Goal: Task Accomplishment & Management: Use online tool/utility

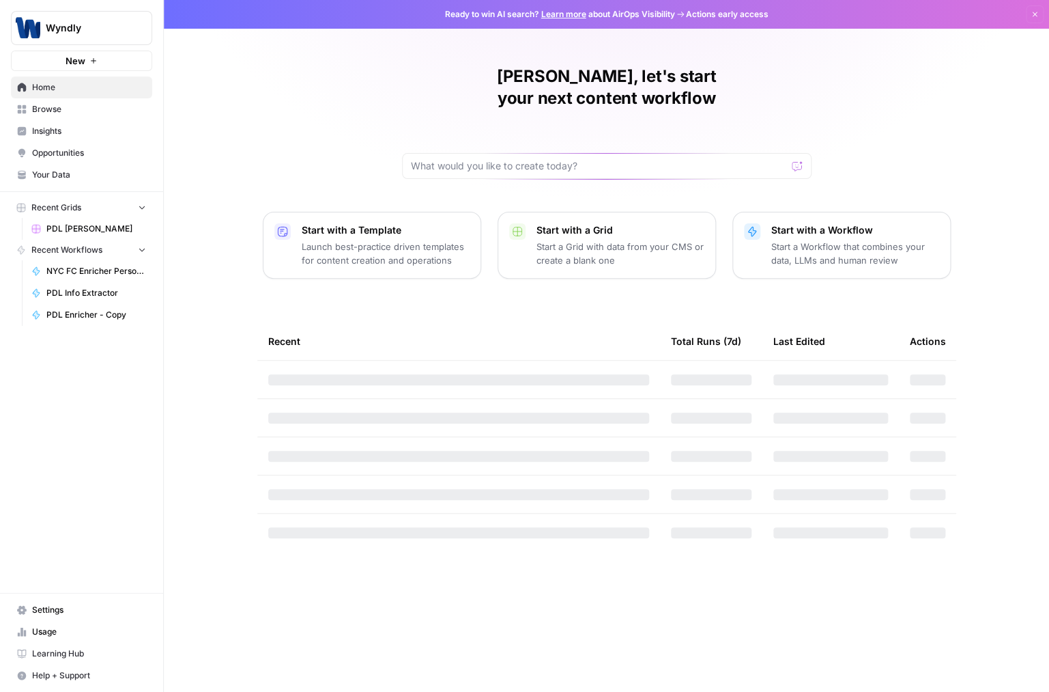
click at [283, 324] on div "Recent" at bounding box center [458, 341] width 381 height 38
drag, startPoint x: 255, startPoint y: 325, endPoint x: 352, endPoint y: 322, distance: 96.3
click at [352, 322] on div "Aakash, let's start your next content workflow Start with a Template Launch bes…" at bounding box center [607, 346] width 886 height 692
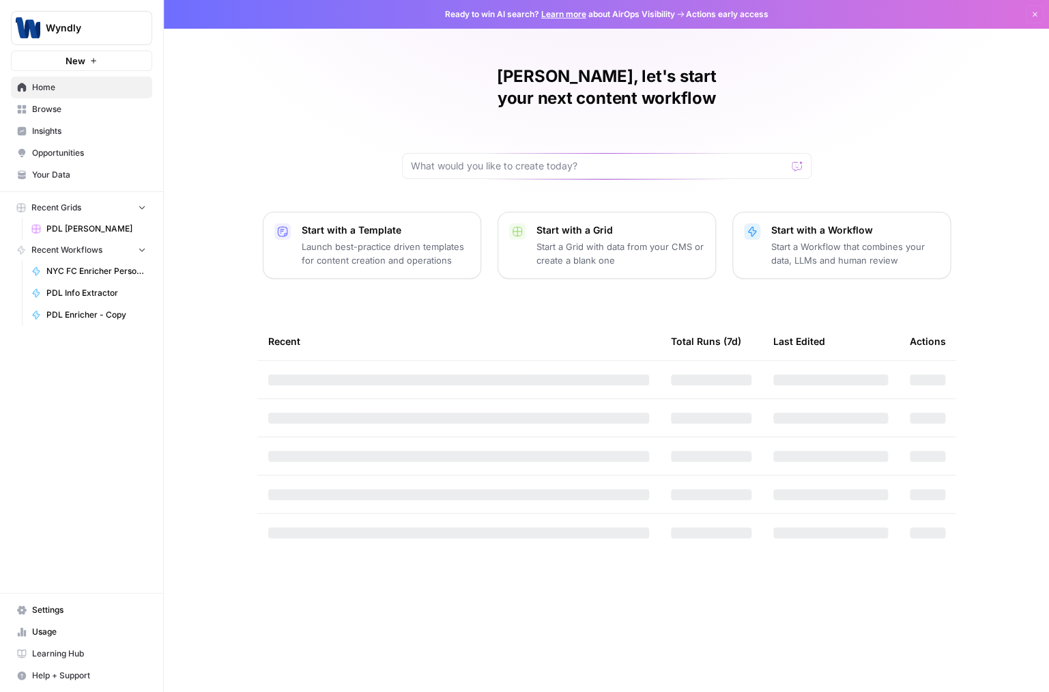
click at [352, 322] on div "Recent" at bounding box center [458, 341] width 381 height 38
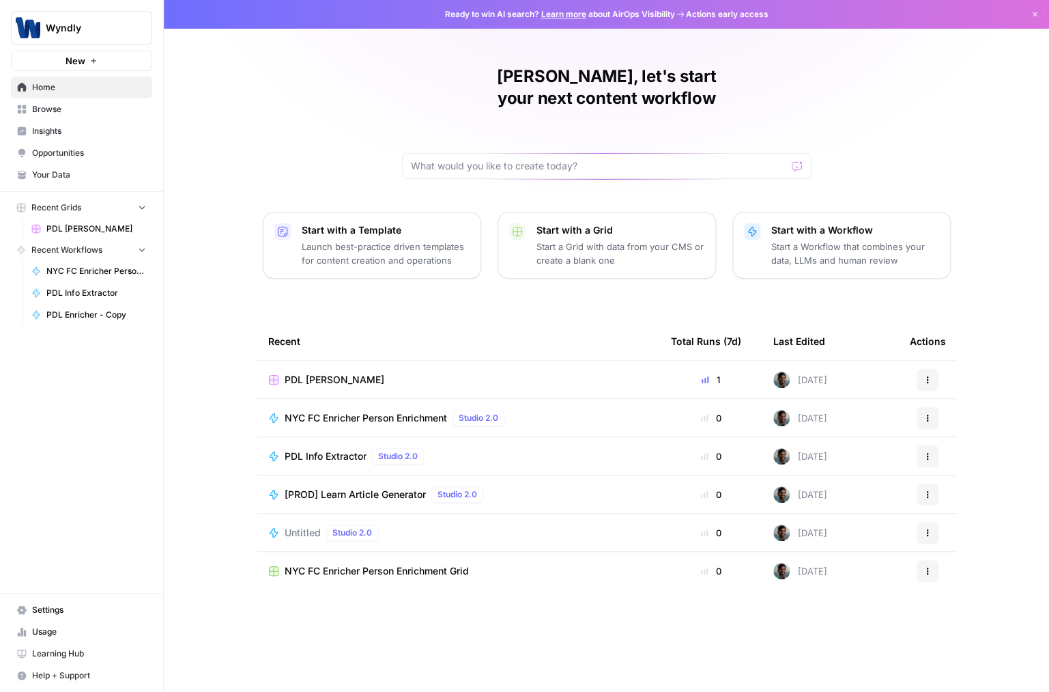
click at [359, 488] on span "[PROD] Learn Article Generator" at bounding box center [355, 495] width 141 height 14
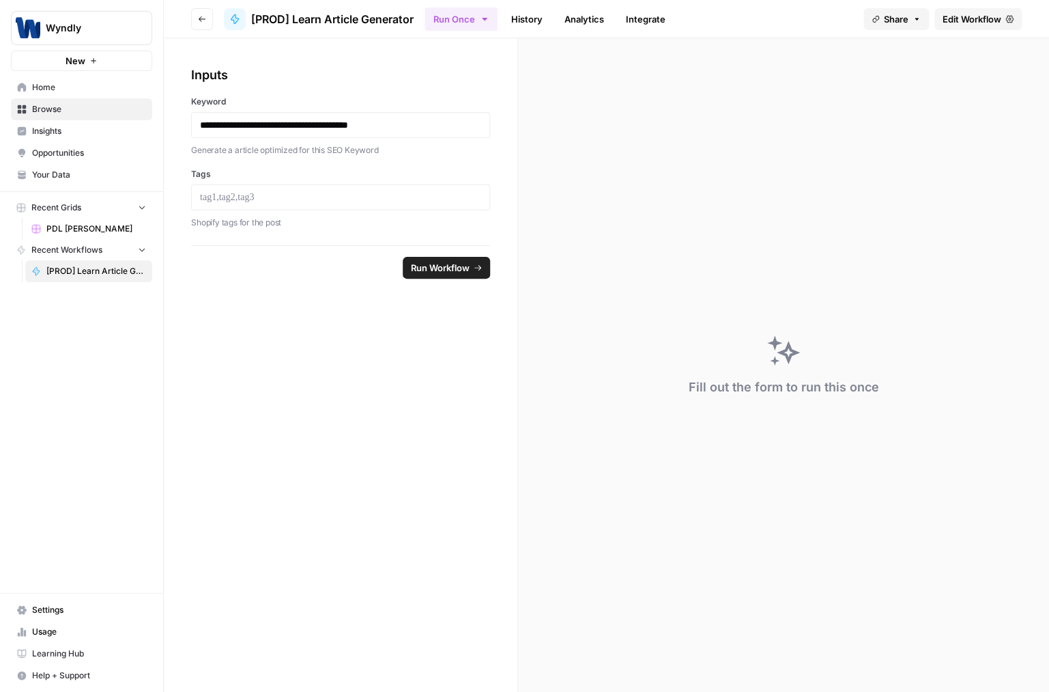
click at [996, 23] on span "Edit Workflow" at bounding box center [972, 19] width 59 height 14
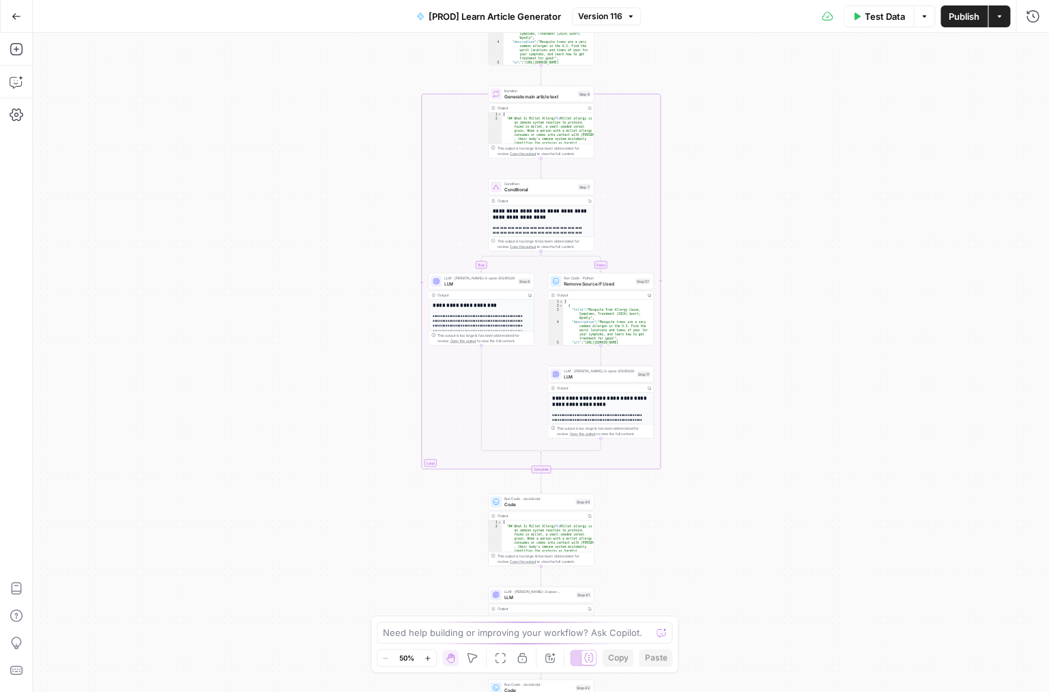
click at [375, 203] on div "true false true false Workflow Input Settings Inputs Google Search Search Googl…" at bounding box center [541, 362] width 1017 height 659
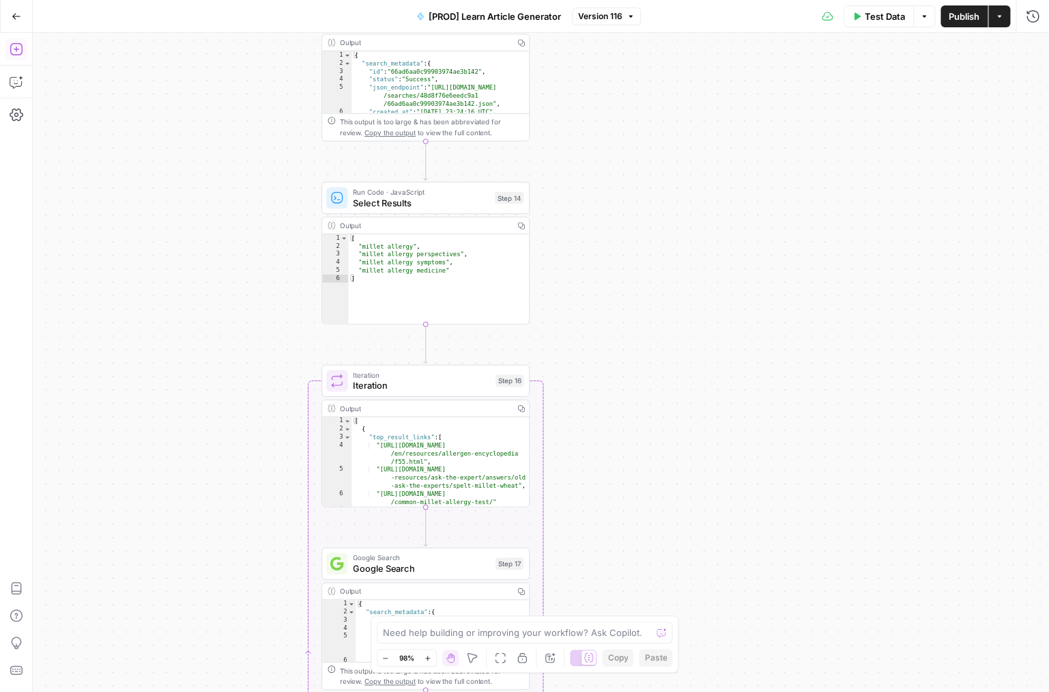
click at [18, 55] on icon "button" at bounding box center [16, 49] width 12 height 12
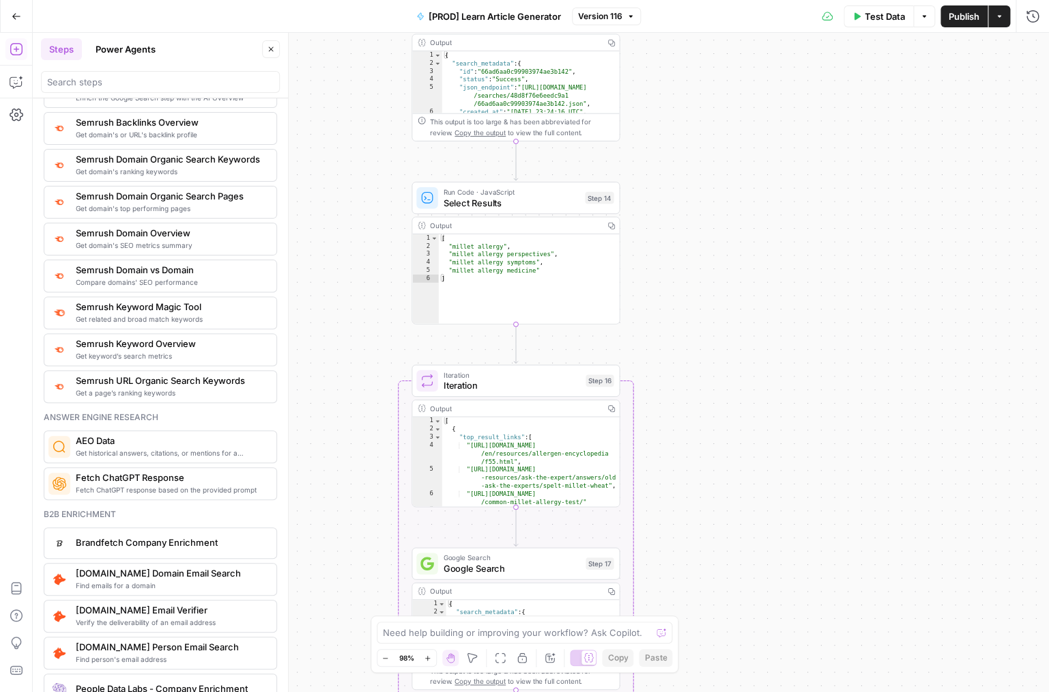
scroll to position [1544, 0]
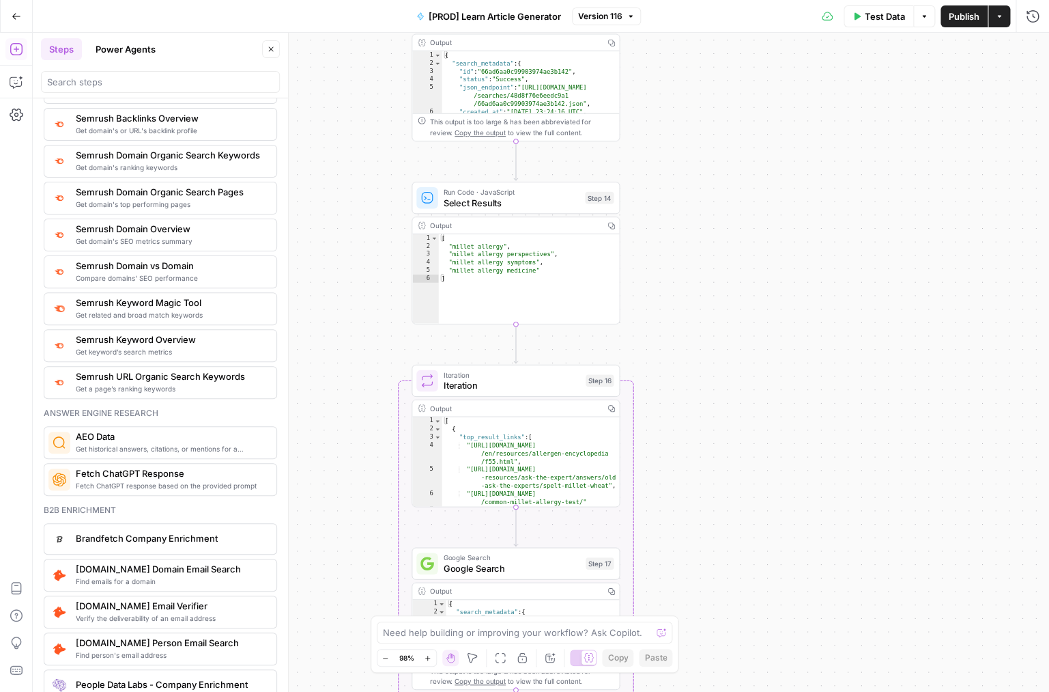
click at [115, 417] on div "Answer engine research" at bounding box center [161, 413] width 234 height 12
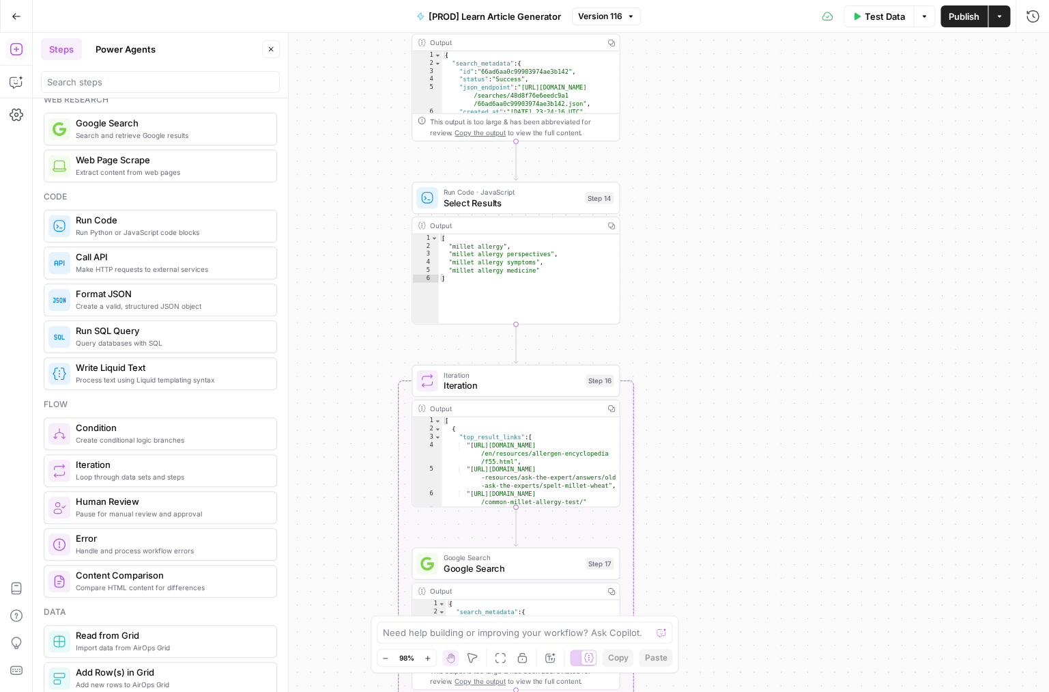
scroll to position [0, 0]
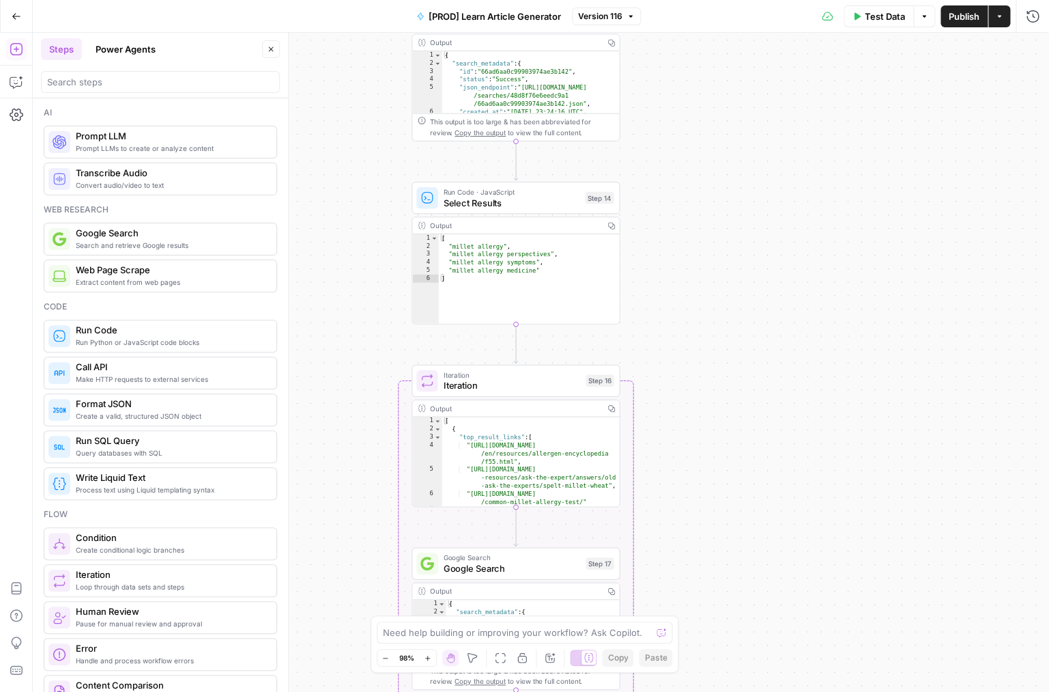
click at [145, 52] on button "Power Agents" at bounding box center [125, 49] width 76 height 22
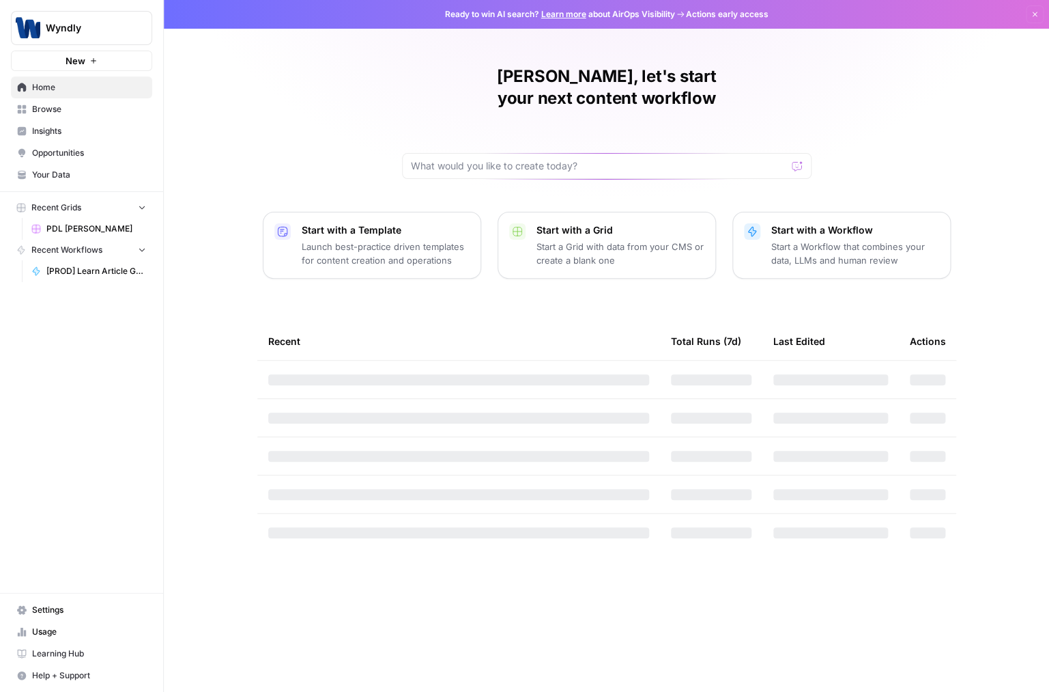
click at [85, 278] on link "[PROD] Learn Article Generator" at bounding box center [88, 271] width 127 height 22
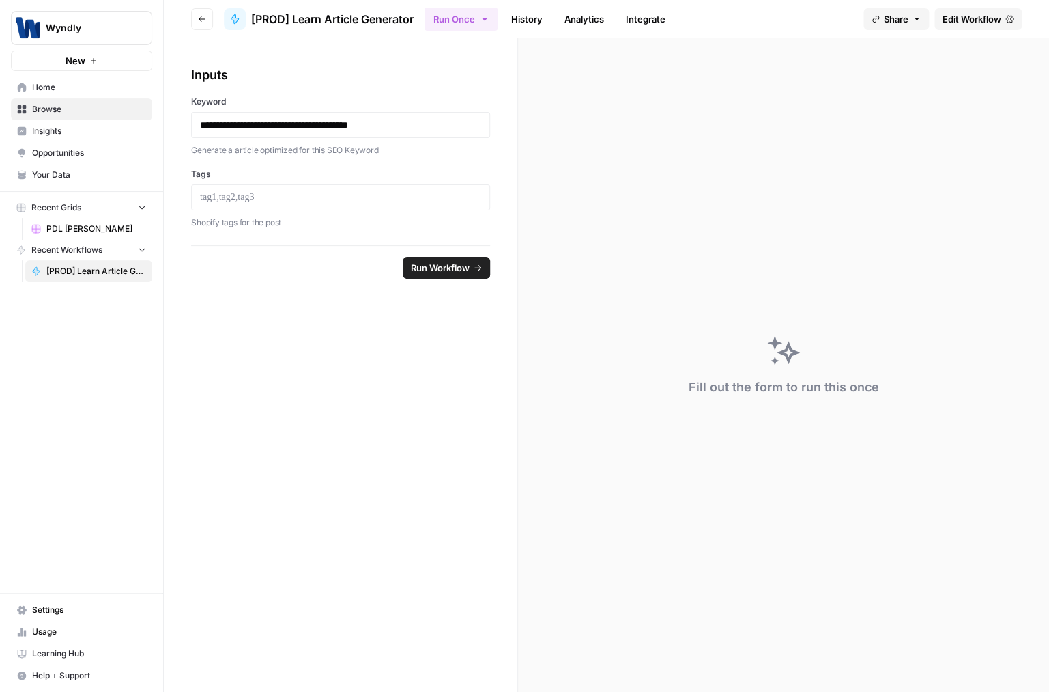
click at [589, 14] on link "Analytics" at bounding box center [584, 19] width 56 height 22
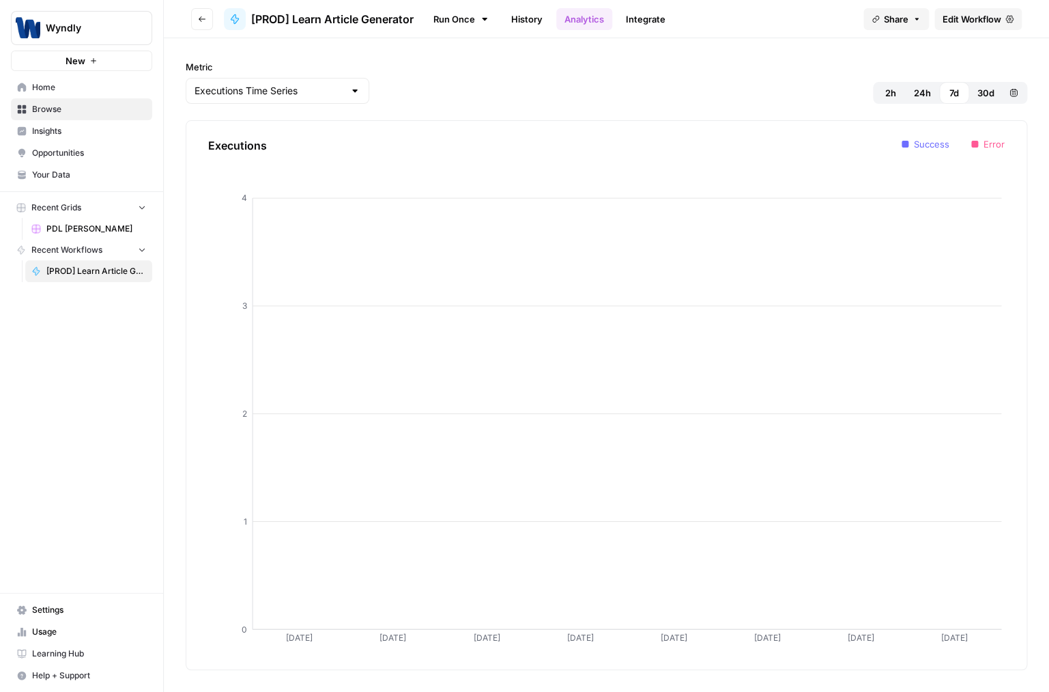
click at [994, 10] on link "Edit Workflow" at bounding box center [978, 19] width 87 height 22
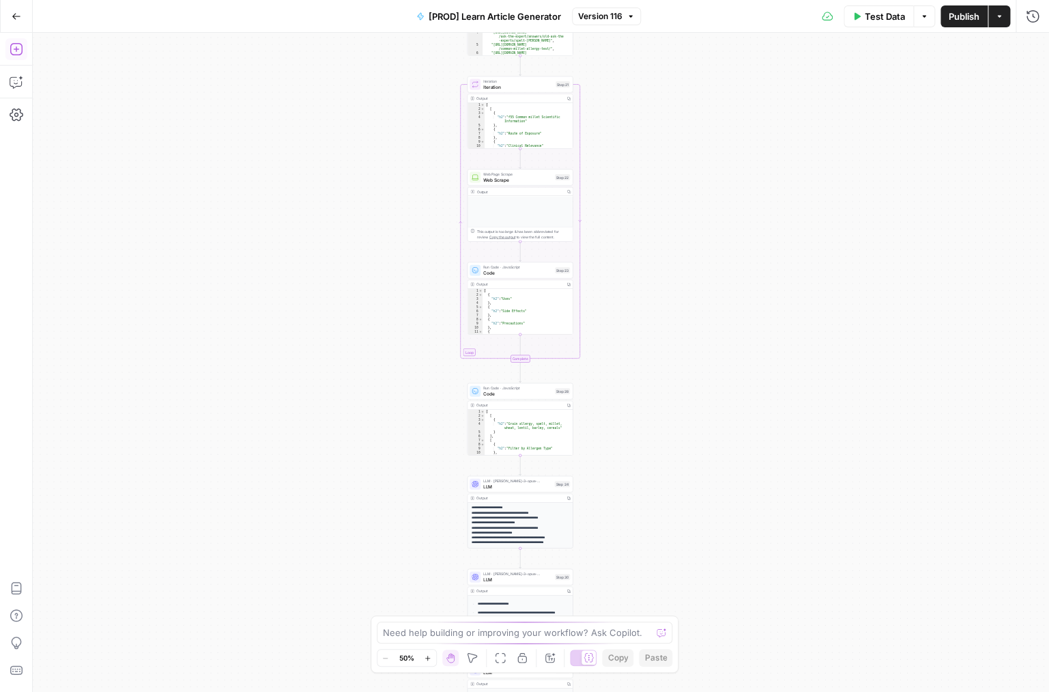
click at [12, 55] on icon "button" at bounding box center [17, 49] width 14 height 14
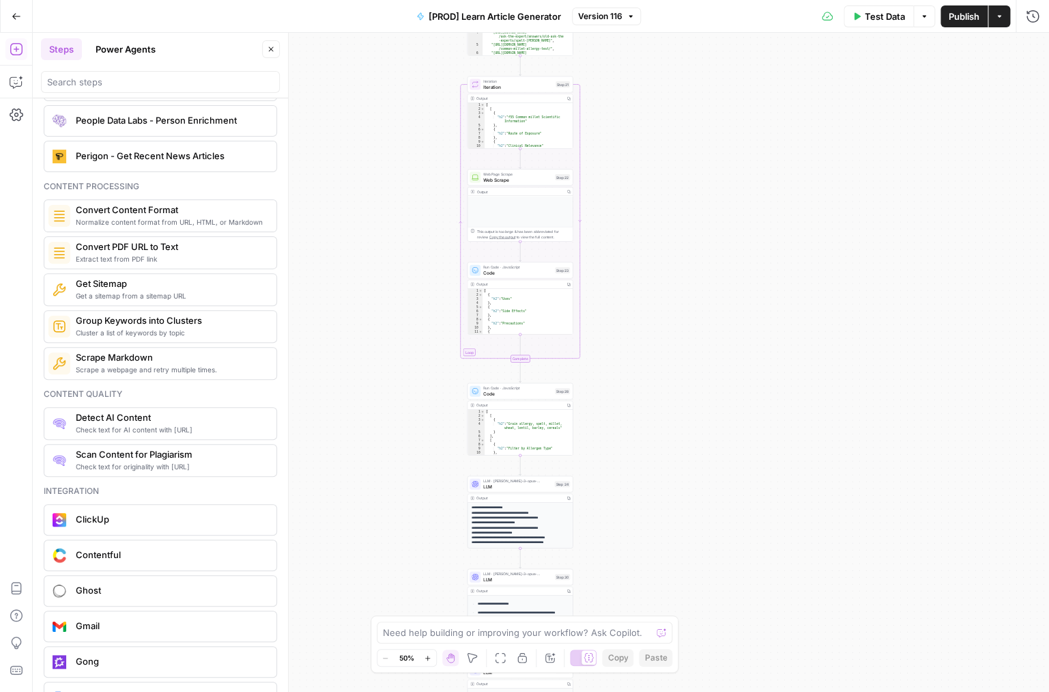
scroll to position [2122, 0]
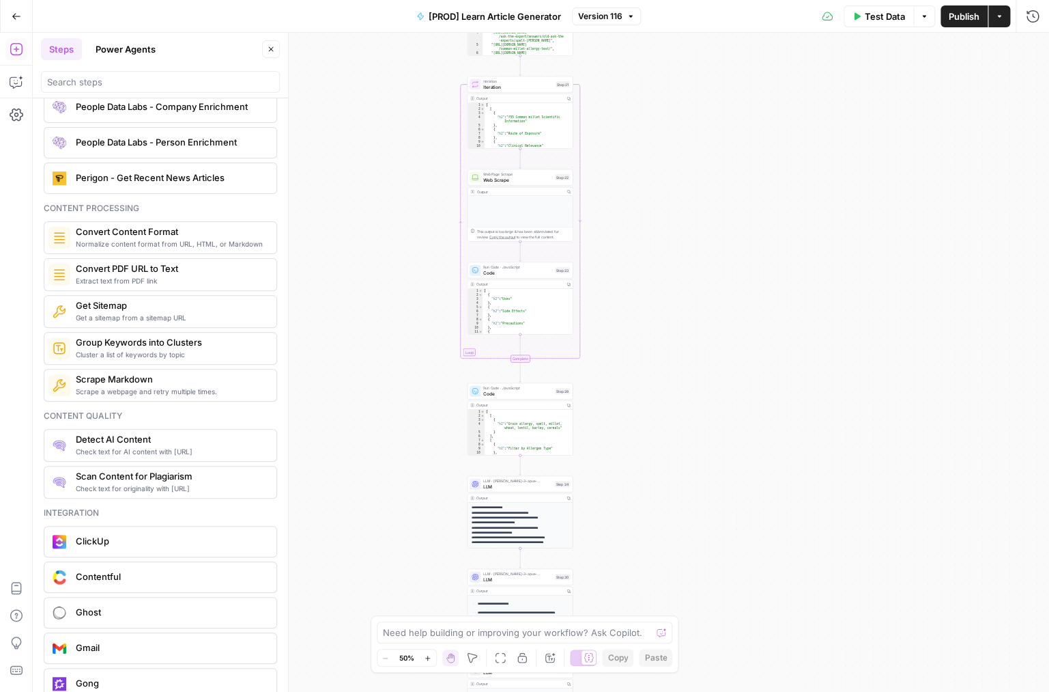
click at [147, 204] on div "Content processing" at bounding box center [161, 208] width 234 height 12
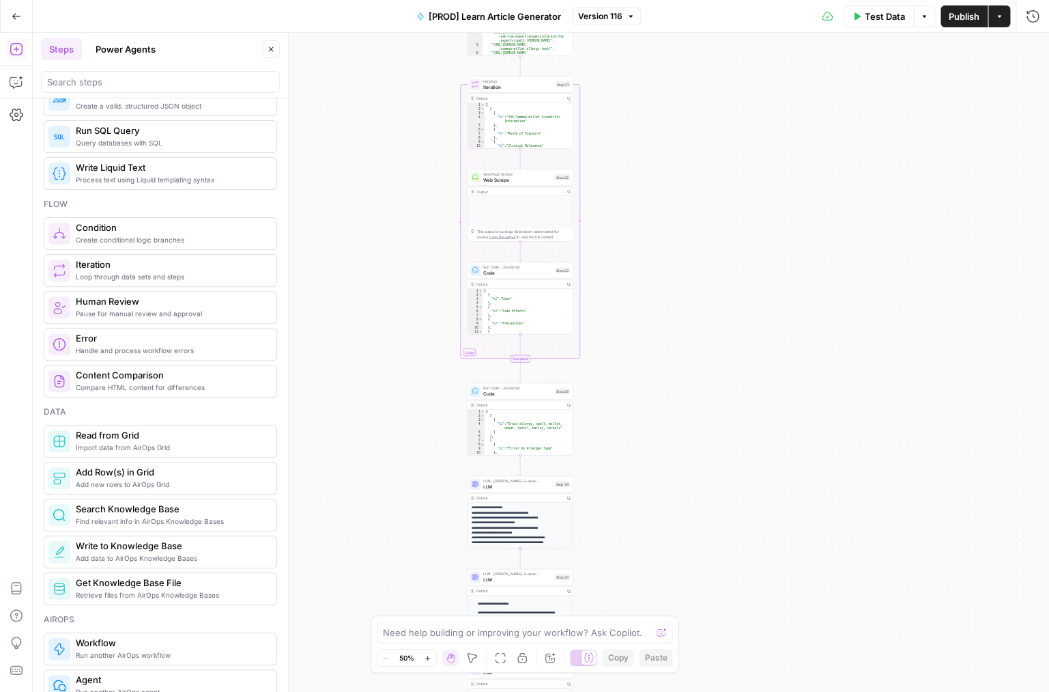
scroll to position [0, 0]
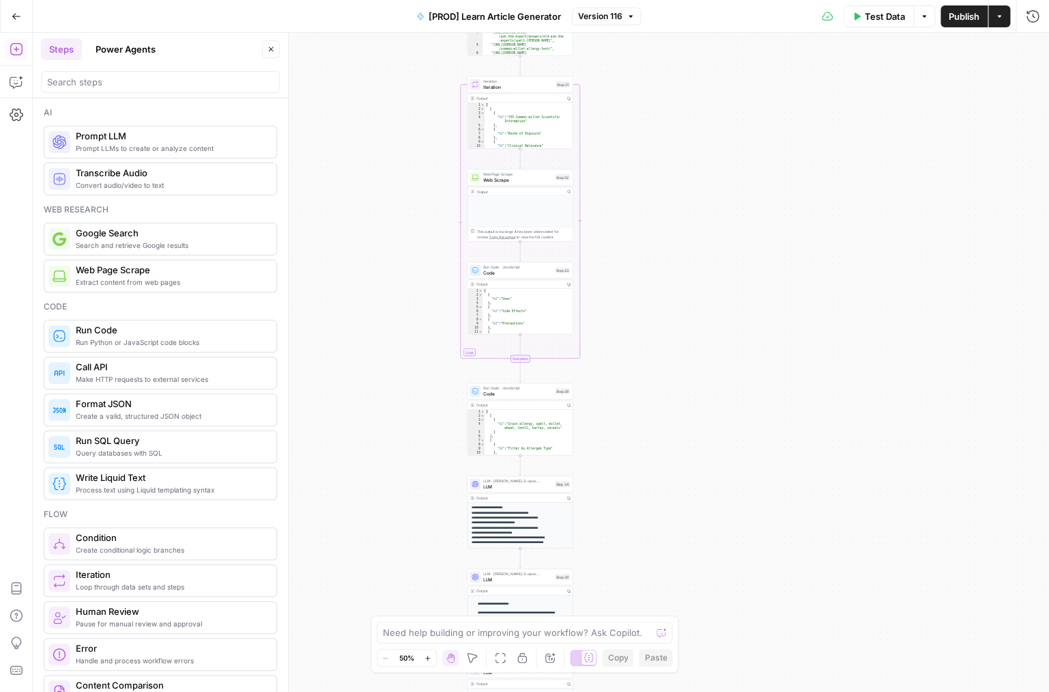
drag, startPoint x: 137, startPoint y: 210, endPoint x: 59, endPoint y: 210, distance: 77.8
click at [59, 210] on div "Web research" at bounding box center [161, 209] width 234 height 12
click at [51, 109] on div "Ai" at bounding box center [161, 113] width 234 height 12
click at [17, 91] on button "Copilot" at bounding box center [16, 82] width 22 height 22
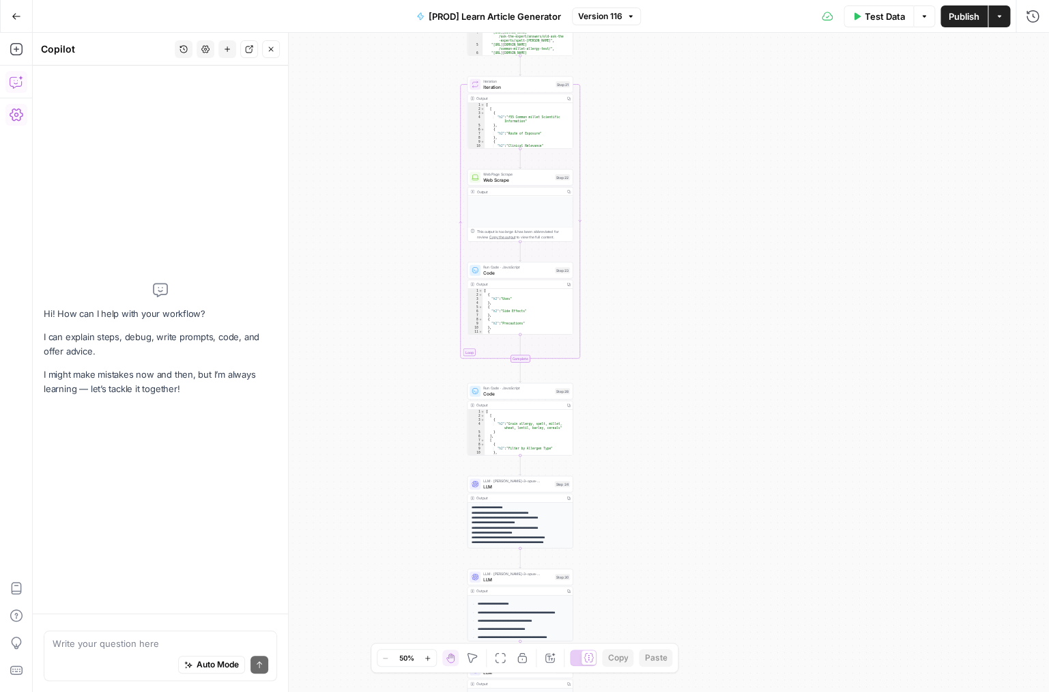
click at [19, 119] on icon "button" at bounding box center [17, 115] width 14 height 14
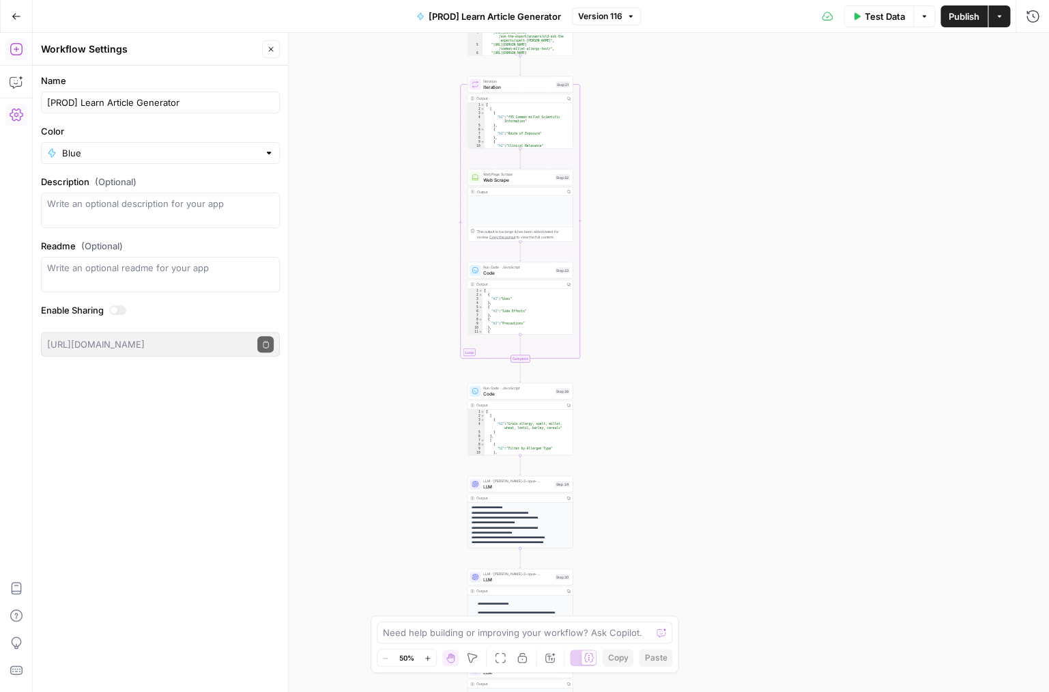
click at [18, 55] on icon "button" at bounding box center [16, 49] width 12 height 12
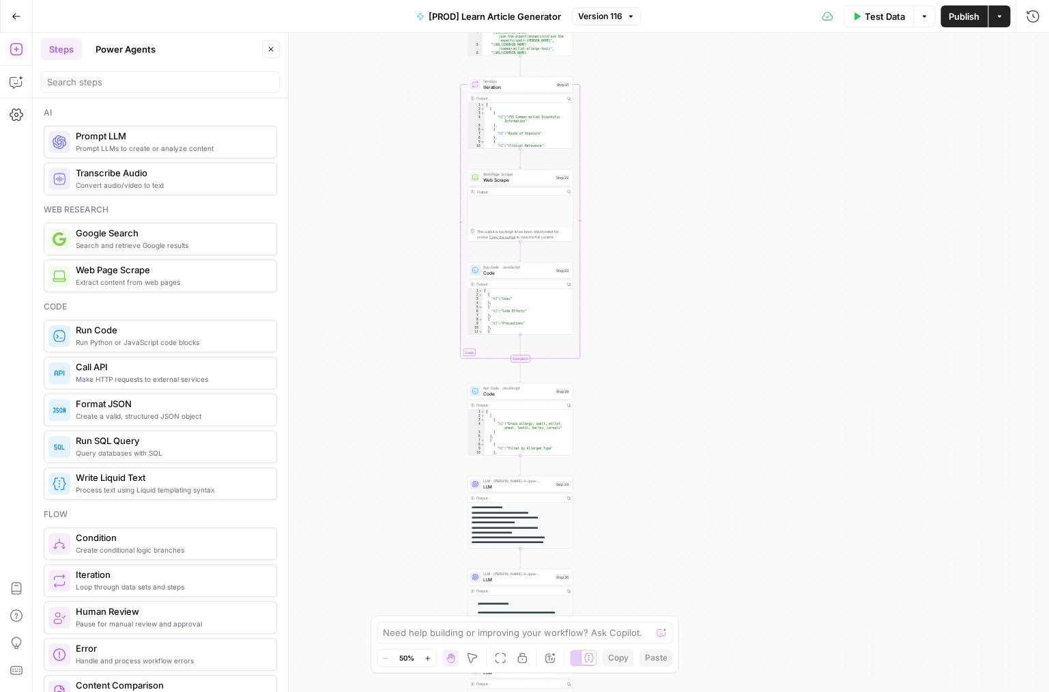
click at [128, 55] on button "Power Agents" at bounding box center [125, 49] width 76 height 22
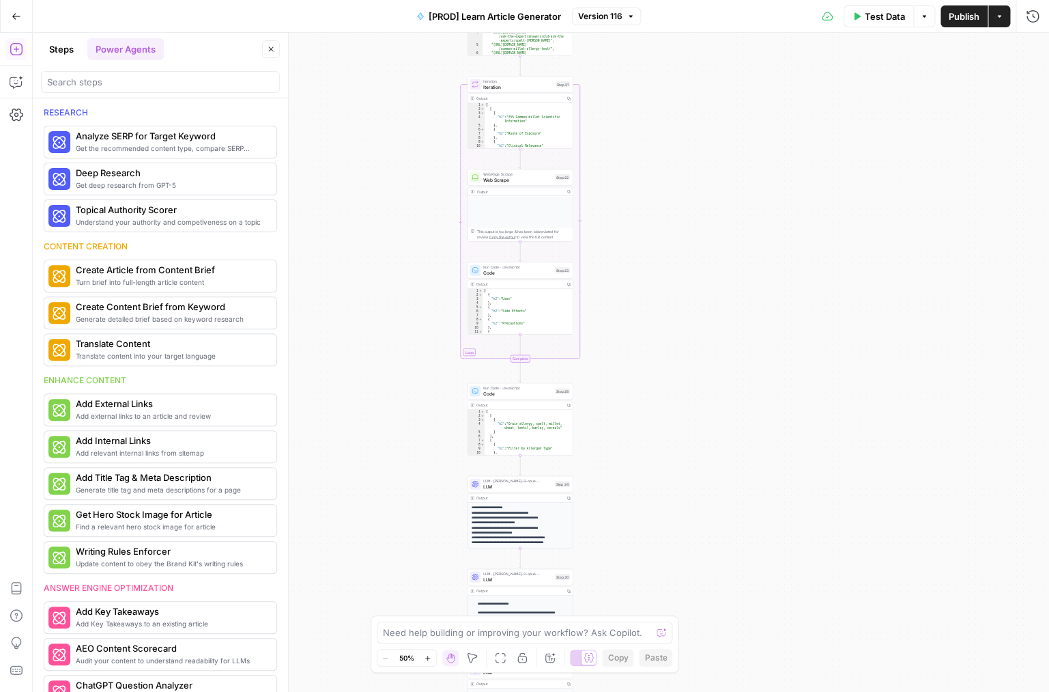
scroll to position [499, 0]
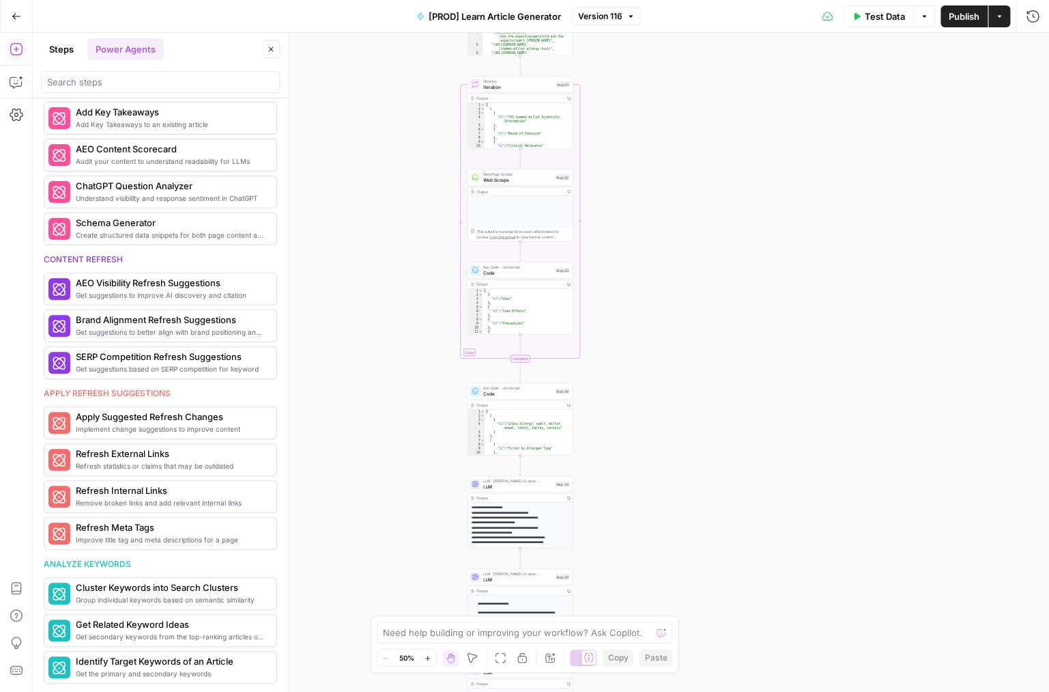
click at [14, 14] on icon "button" at bounding box center [17, 17] width 10 height 10
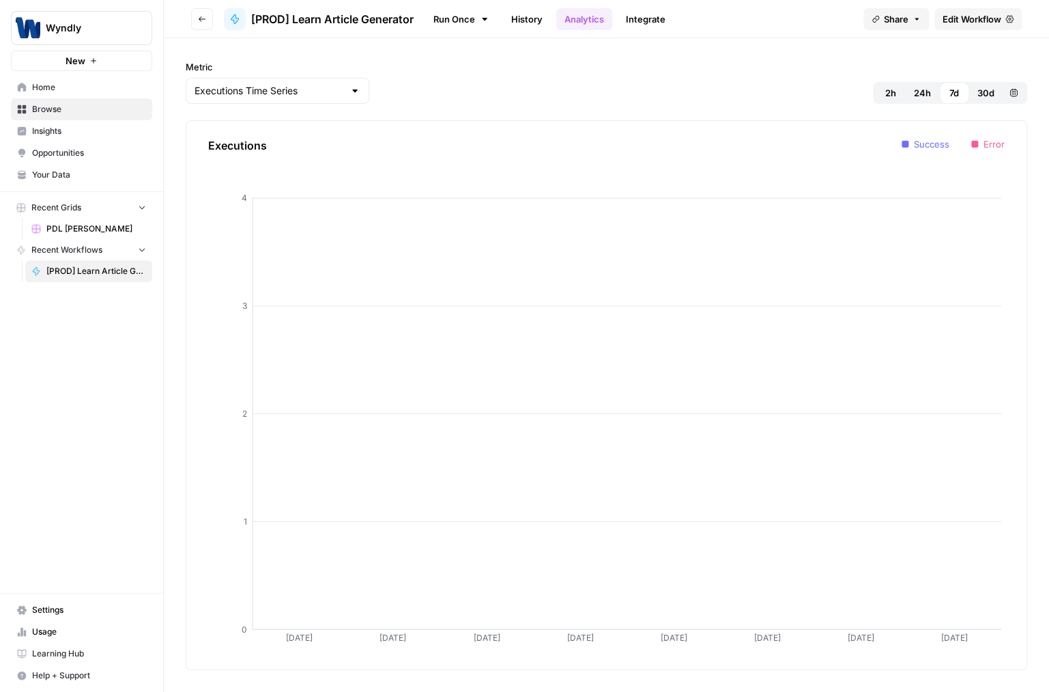
click at [113, 91] on span "Home" at bounding box center [89, 87] width 114 height 12
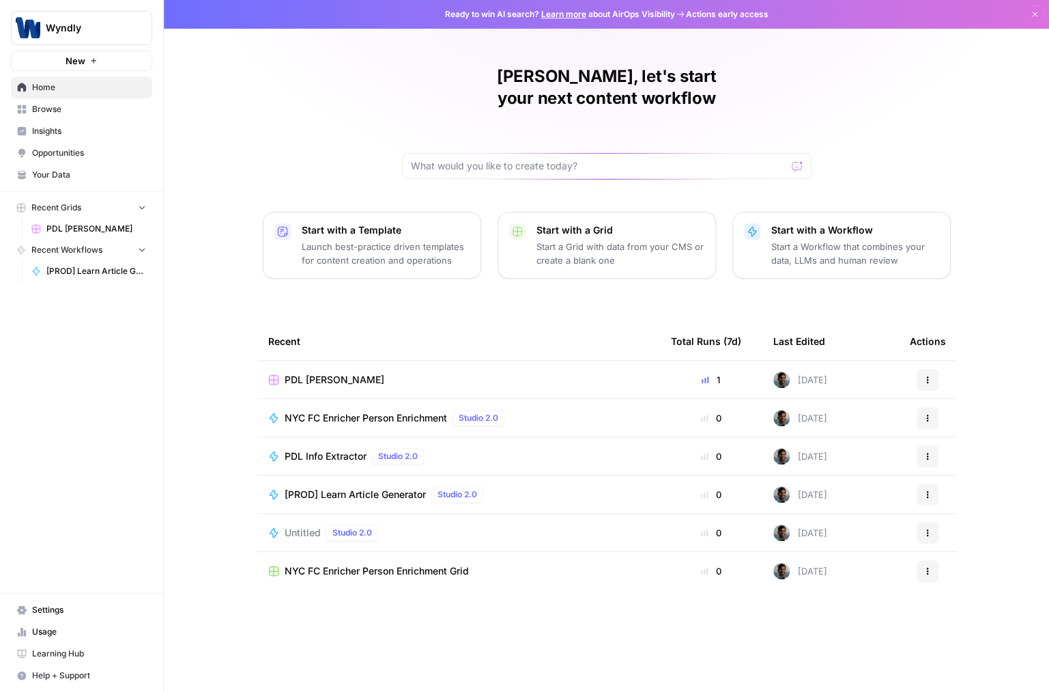
click at [104, 144] on link "Opportunities" at bounding box center [81, 153] width 141 height 22
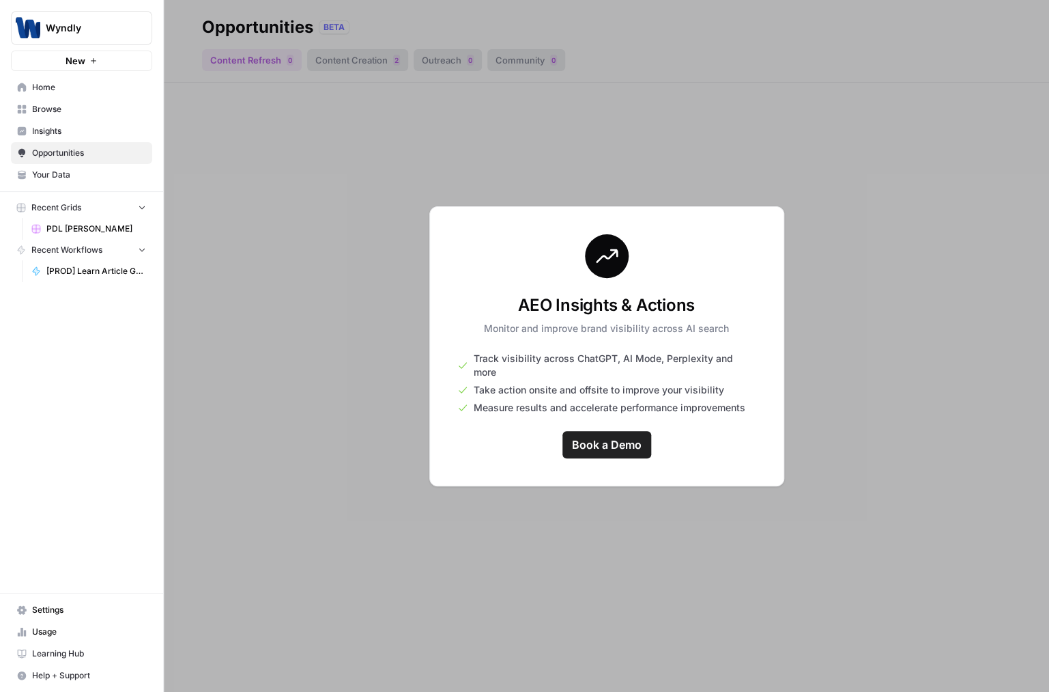
click at [104, 136] on span "Insights" at bounding box center [89, 131] width 114 height 12
click at [91, 160] on link "Opportunities" at bounding box center [81, 153] width 141 height 22
click at [91, 175] on span "Your Data" at bounding box center [89, 175] width 114 height 12
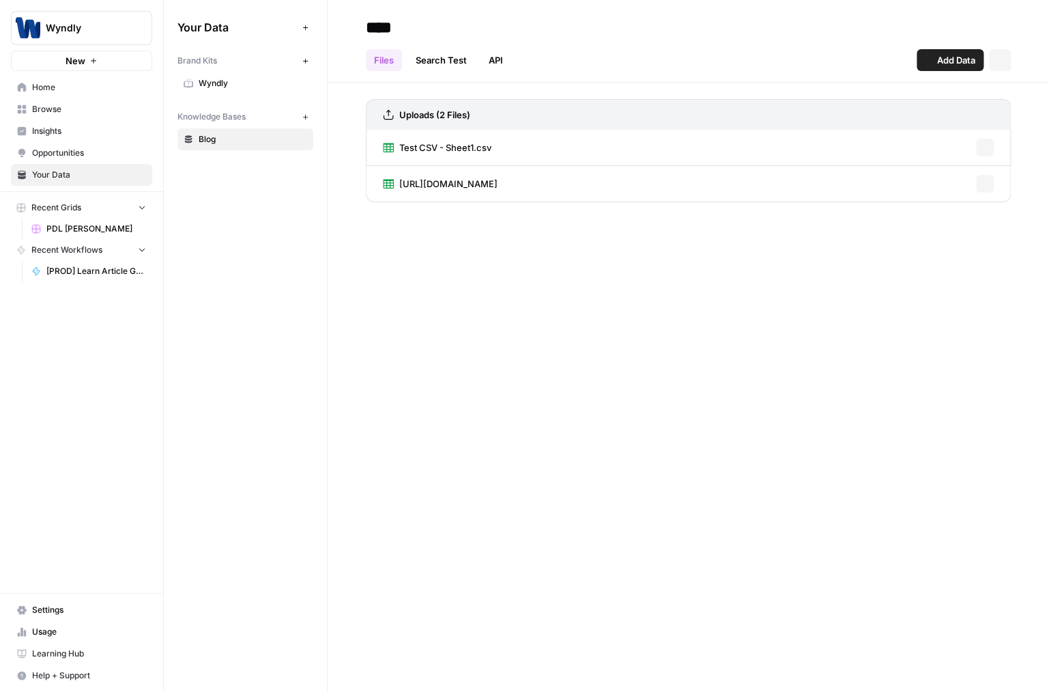
click at [103, 148] on span "Opportunities" at bounding box center [89, 153] width 114 height 12
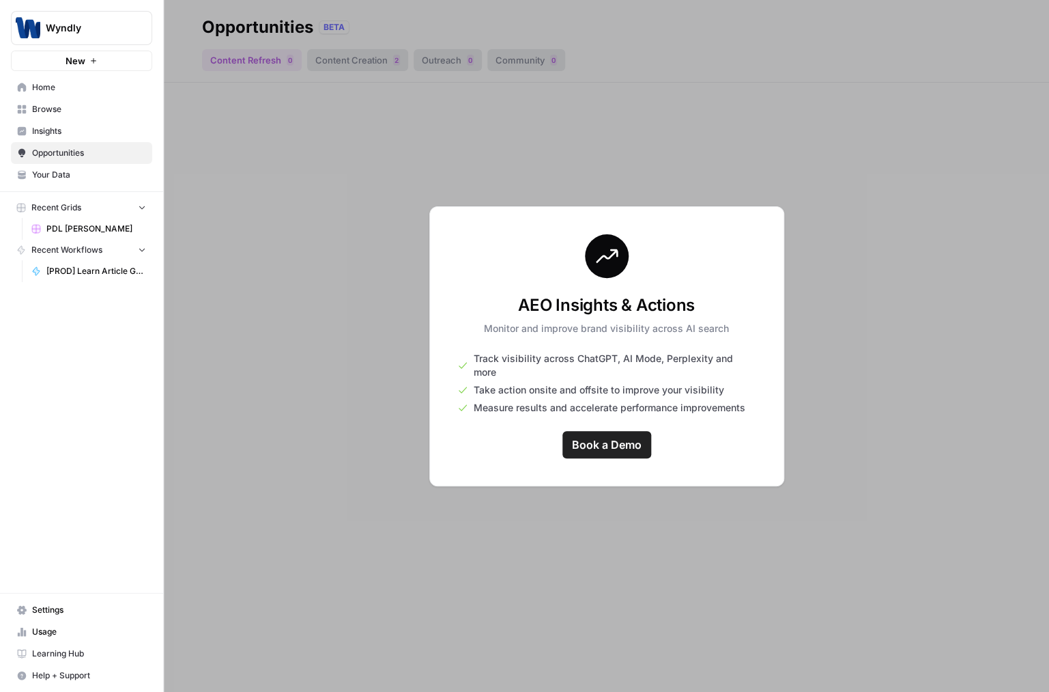
click at [103, 124] on link "Insights" at bounding box center [81, 131] width 141 height 22
click at [104, 95] on link "Home" at bounding box center [81, 87] width 141 height 22
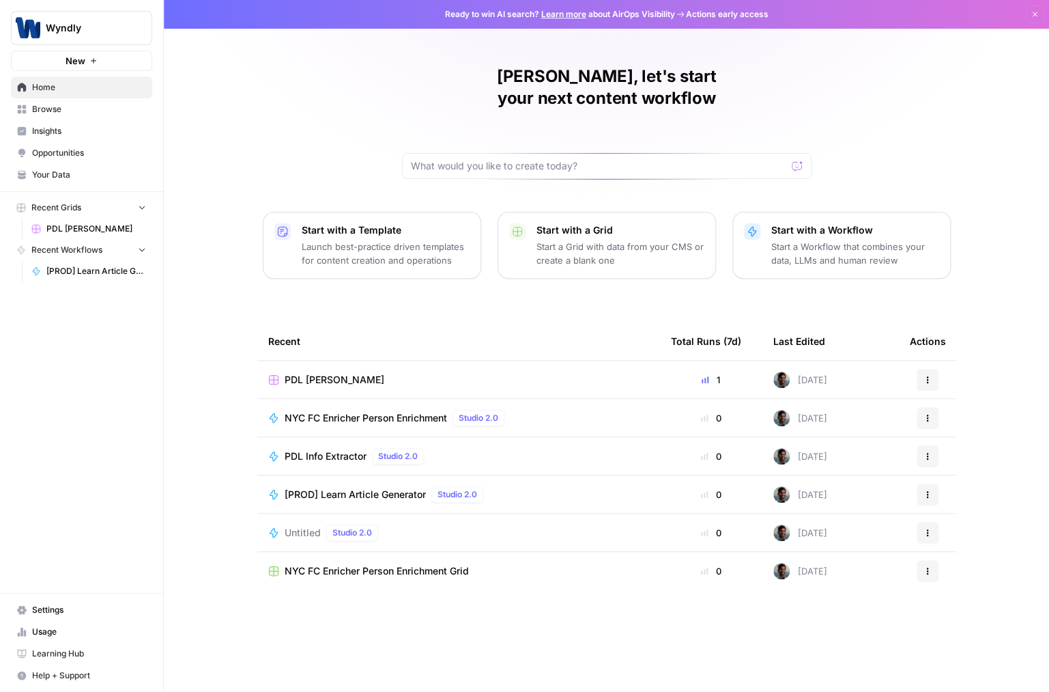
click at [101, 105] on span "Browse" at bounding box center [89, 109] width 114 height 12
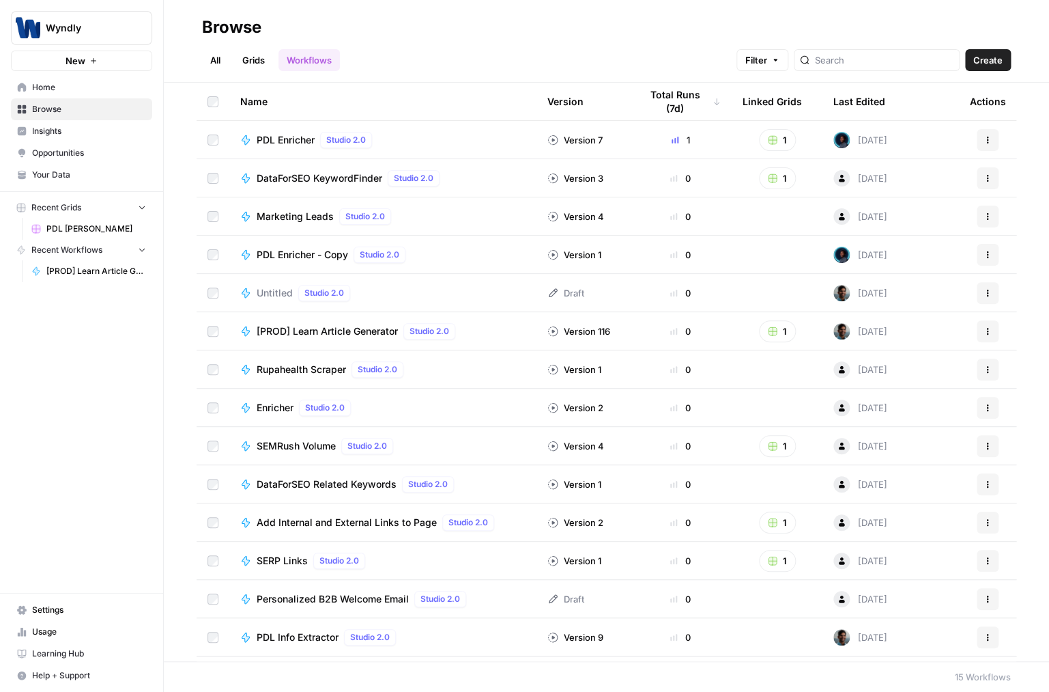
click at [105, 85] on span "Home" at bounding box center [89, 87] width 114 height 12
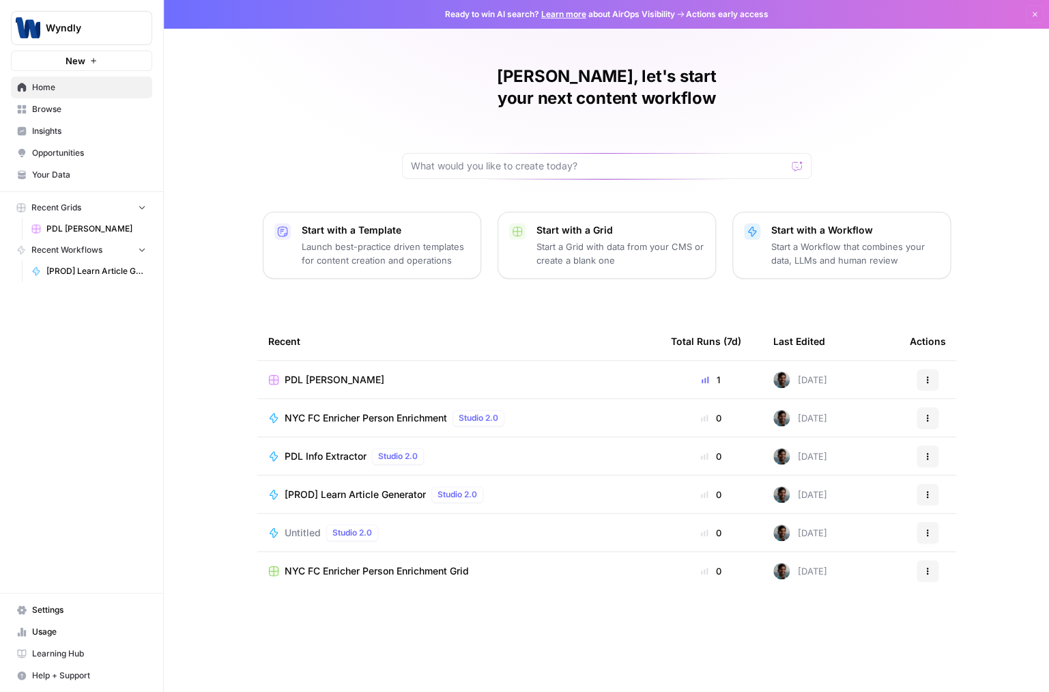
drag, startPoint x: 399, startPoint y: 83, endPoint x: 784, endPoint y: 82, distance: 384.4
click at [784, 82] on div "[PERSON_NAME], let's start your next content workflow Start with a Template Lau…" at bounding box center [607, 346] width 886 height 692
click at [784, 82] on h1 "[PERSON_NAME], let's start your next content workflow" at bounding box center [607, 88] width 410 height 44
drag, startPoint x: 810, startPoint y: 70, endPoint x: 673, endPoint y: 47, distance: 138.5
click at [673, 47] on div "[PERSON_NAME], let's start your next content workflow Start with a Template Lau…" at bounding box center [607, 346] width 886 height 692
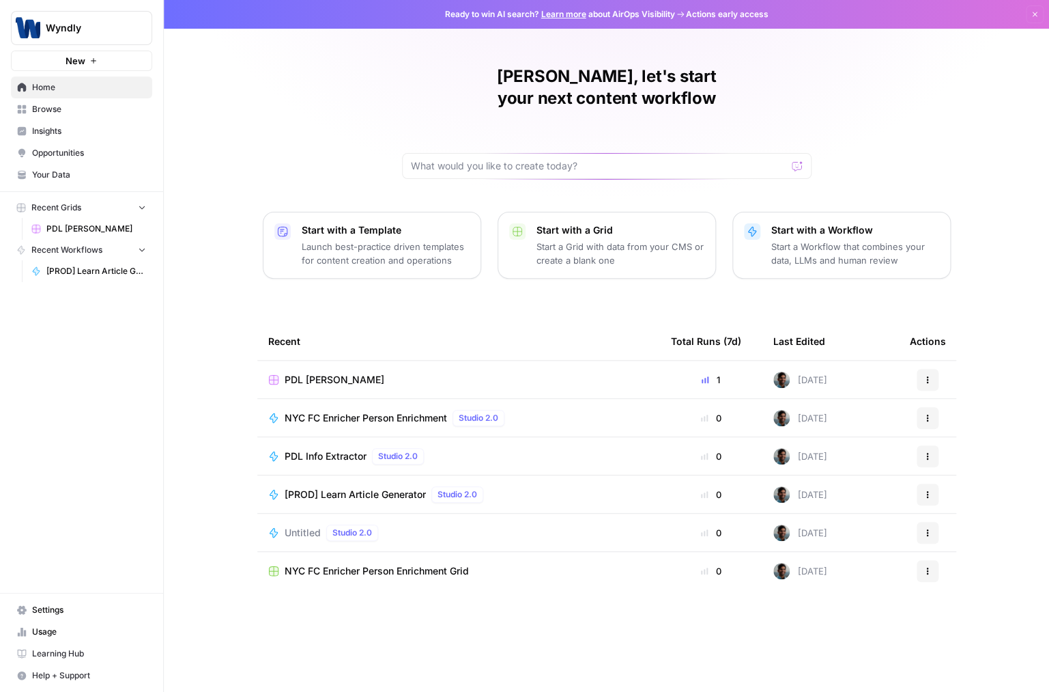
click at [664, 13] on span "Ready to win AI search? Learn more about AirOps Visibility" at bounding box center [560, 14] width 230 height 12
click at [651, 63] on div "[PERSON_NAME], let's start your next content workflow Start with a Template Lau…" at bounding box center [607, 346] width 886 height 692
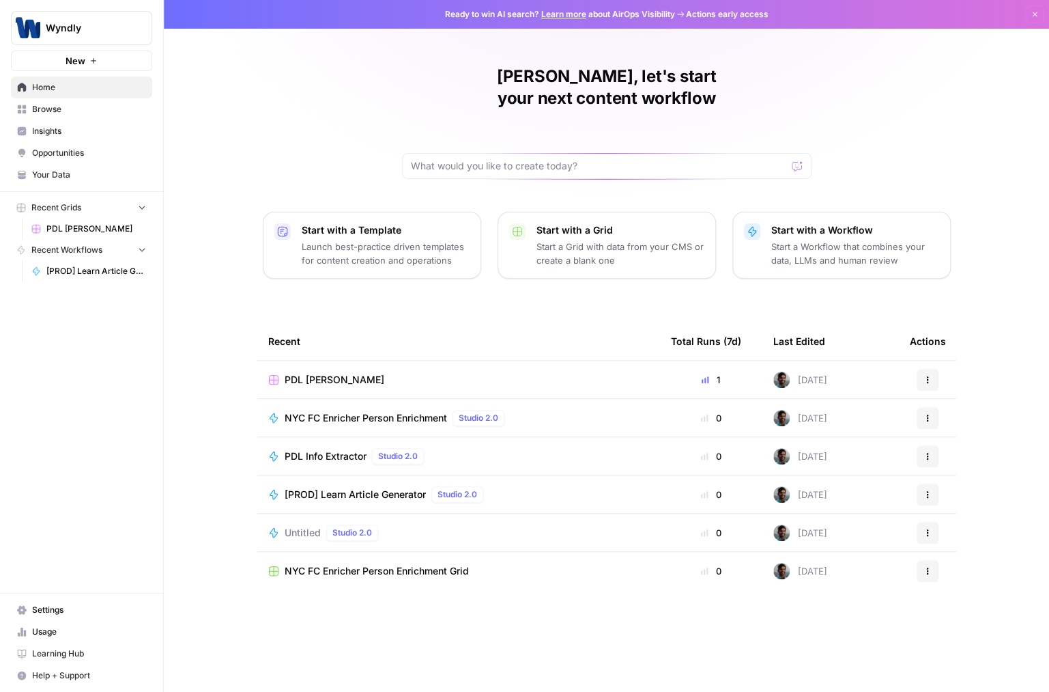
click at [651, 63] on div "[PERSON_NAME], let's start your next content workflow Start with a Template Lau…" at bounding box center [607, 346] width 886 height 692
drag, startPoint x: 651, startPoint y: 63, endPoint x: 606, endPoint y: 311, distance: 251.8
click at [606, 311] on div "[PERSON_NAME], let's start your next content workflow Start with a Template Lau…" at bounding box center [607, 346] width 886 height 692
drag, startPoint x: 511, startPoint y: 634, endPoint x: 521, endPoint y: 296, distance: 338.8
click at [521, 296] on div "[PERSON_NAME], let's start your next content workflow Start with a Template Lau…" at bounding box center [607, 346] width 886 height 692
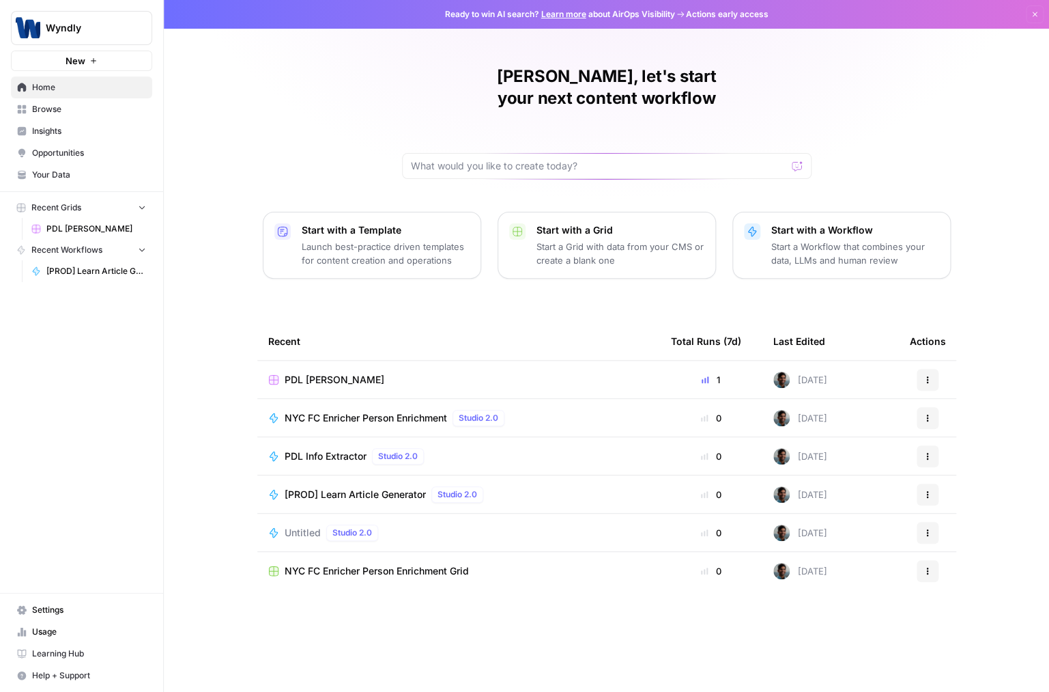
click at [521, 296] on div "[PERSON_NAME], let's start your next content workflow Start with a Template Lau…" at bounding box center [607, 346] width 886 height 692
drag, startPoint x: 533, startPoint y: 272, endPoint x: 492, endPoint y: 586, distance: 316.7
click at [492, 586] on div "[PERSON_NAME], let's start your next content workflow Start with a Template Lau…" at bounding box center [607, 346] width 886 height 692
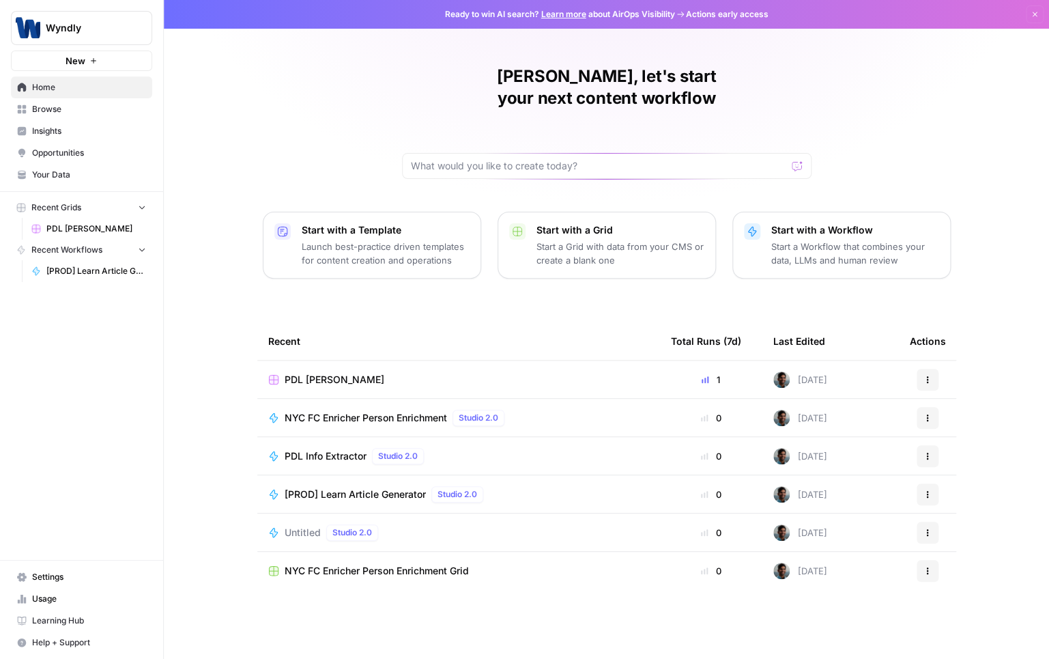
click at [339, 250] on button "Start with a Template Launch best-practice driven templates for content creatio…" at bounding box center [372, 245] width 218 height 67
